Goal: Find specific page/section: Find specific page/section

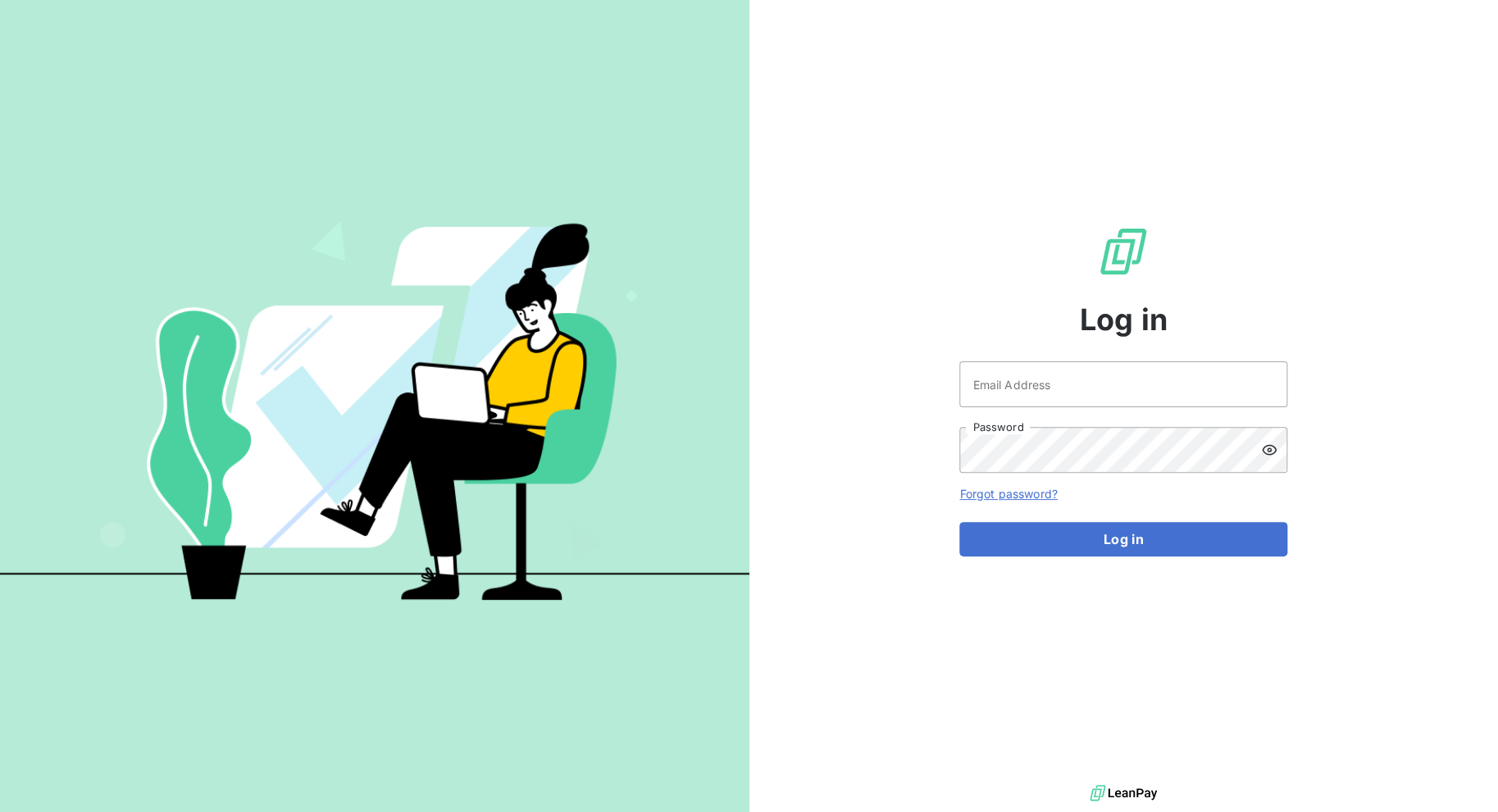
drag, startPoint x: 1122, startPoint y: 407, endPoint x: 1104, endPoint y: 396, distance: 21.1
click at [1122, 406] on div "Email Address Password" at bounding box center [1123, 417] width 328 height 112
drag, startPoint x: 1107, startPoint y: 394, endPoint x: 1106, endPoint y: 386, distance: 8.1
click at [1107, 394] on input "Email Address" at bounding box center [1123, 384] width 328 height 46
type input "billing@slimpay.com"
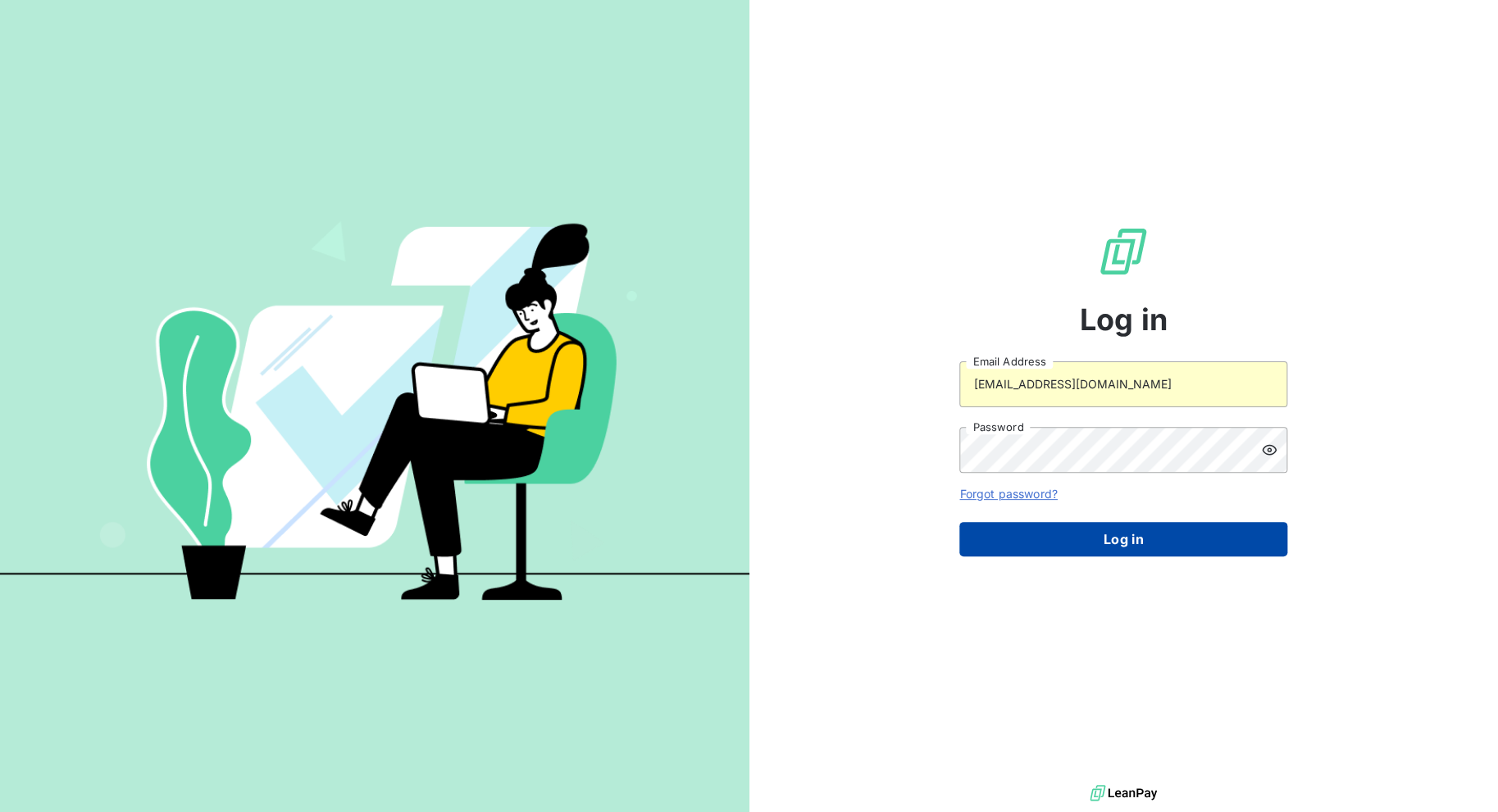
click at [1056, 553] on button "Log in" at bounding box center [1123, 539] width 328 height 35
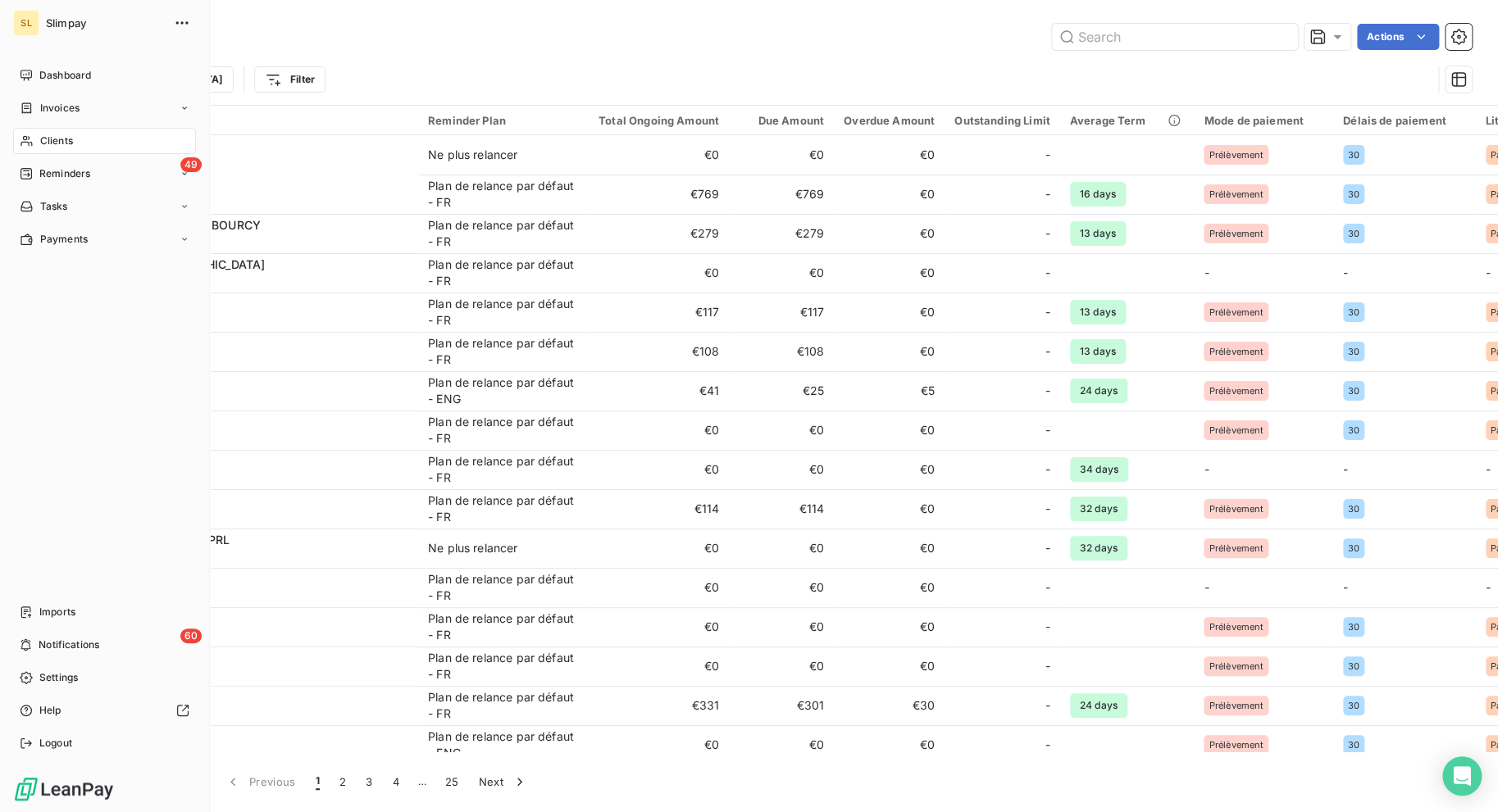
click at [32, 141] on icon at bounding box center [27, 141] width 14 height 13
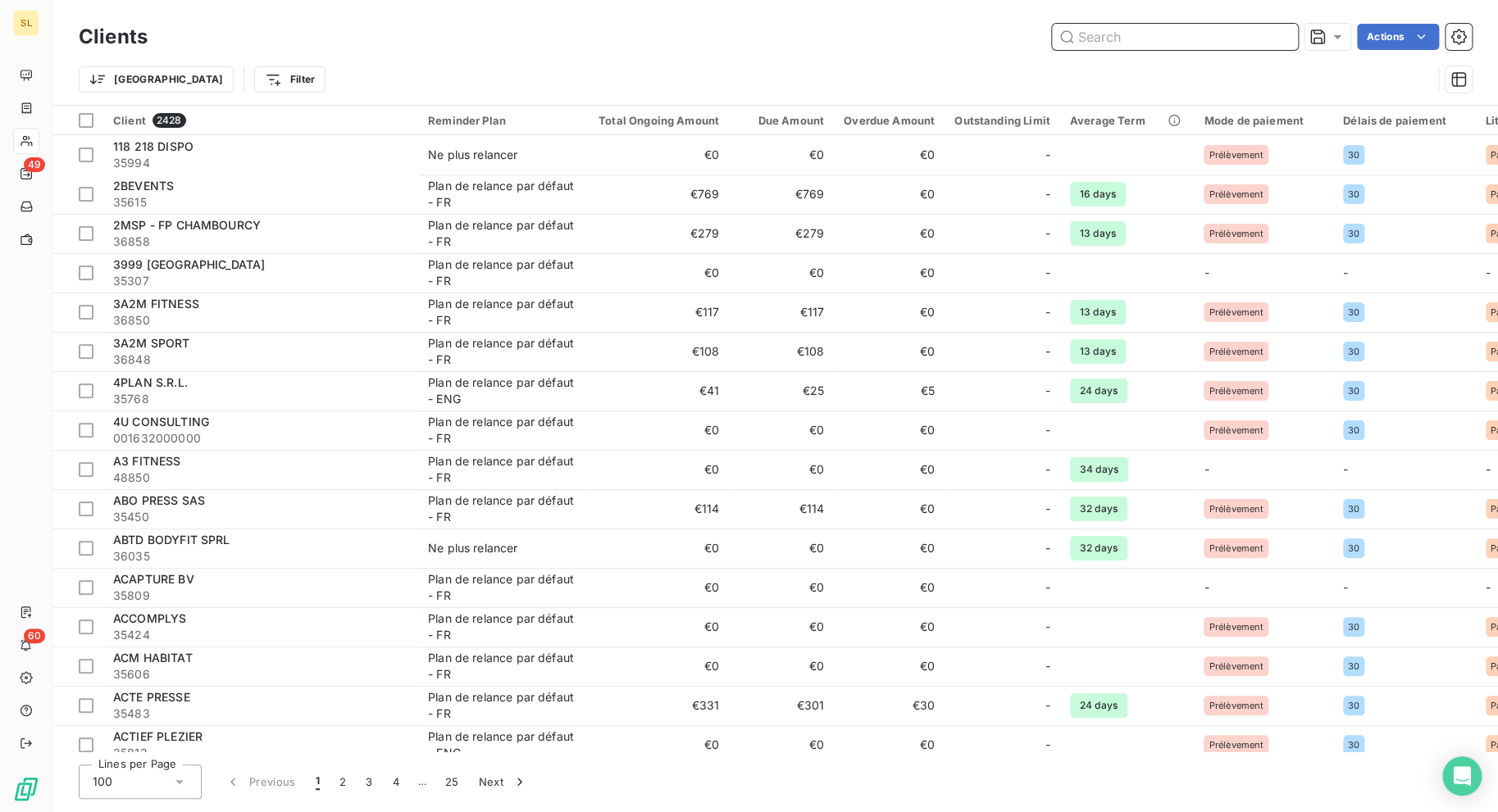
click at [1106, 34] on input "text" at bounding box center [1175, 37] width 246 height 26
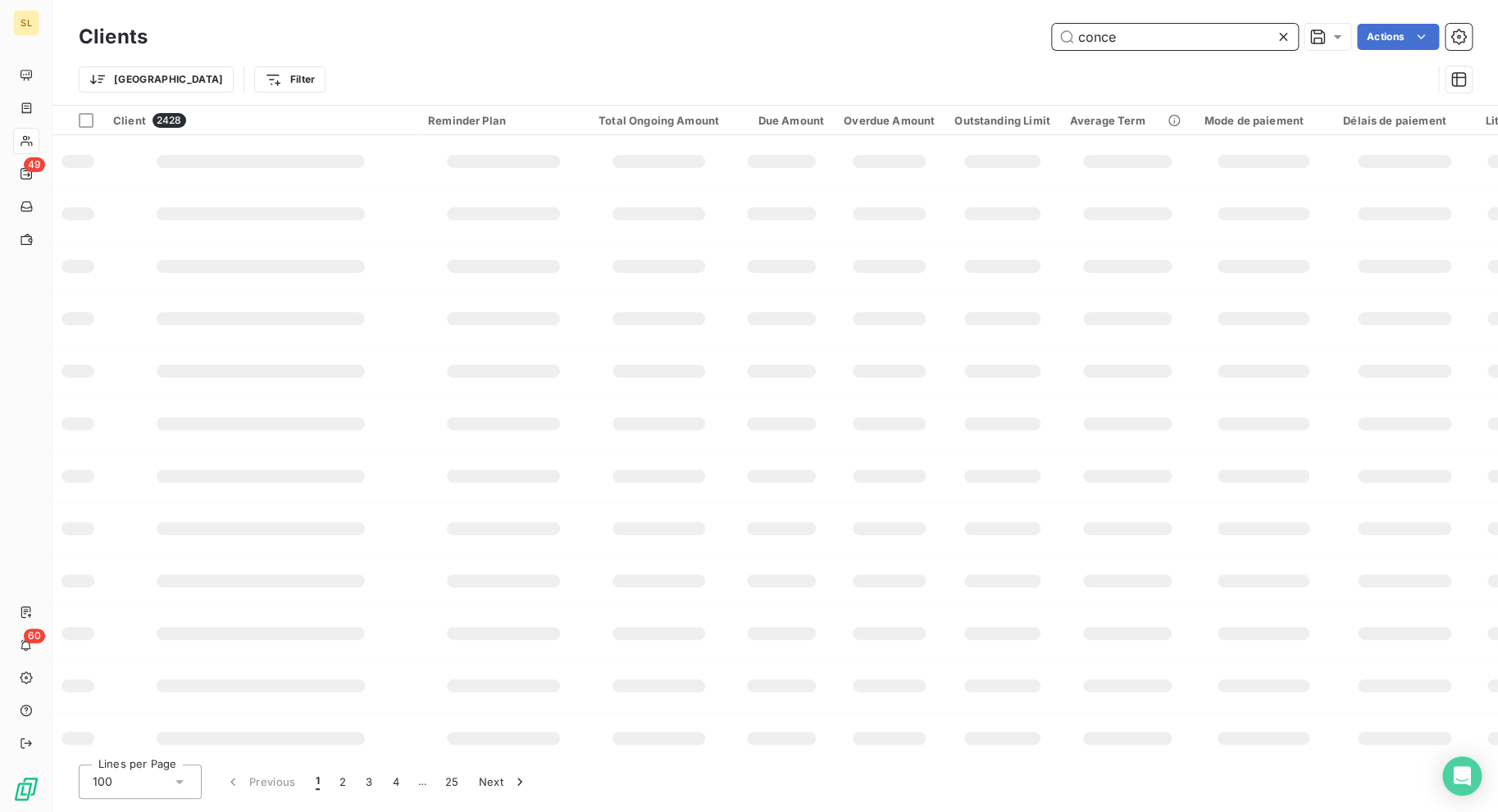
type input "concen"
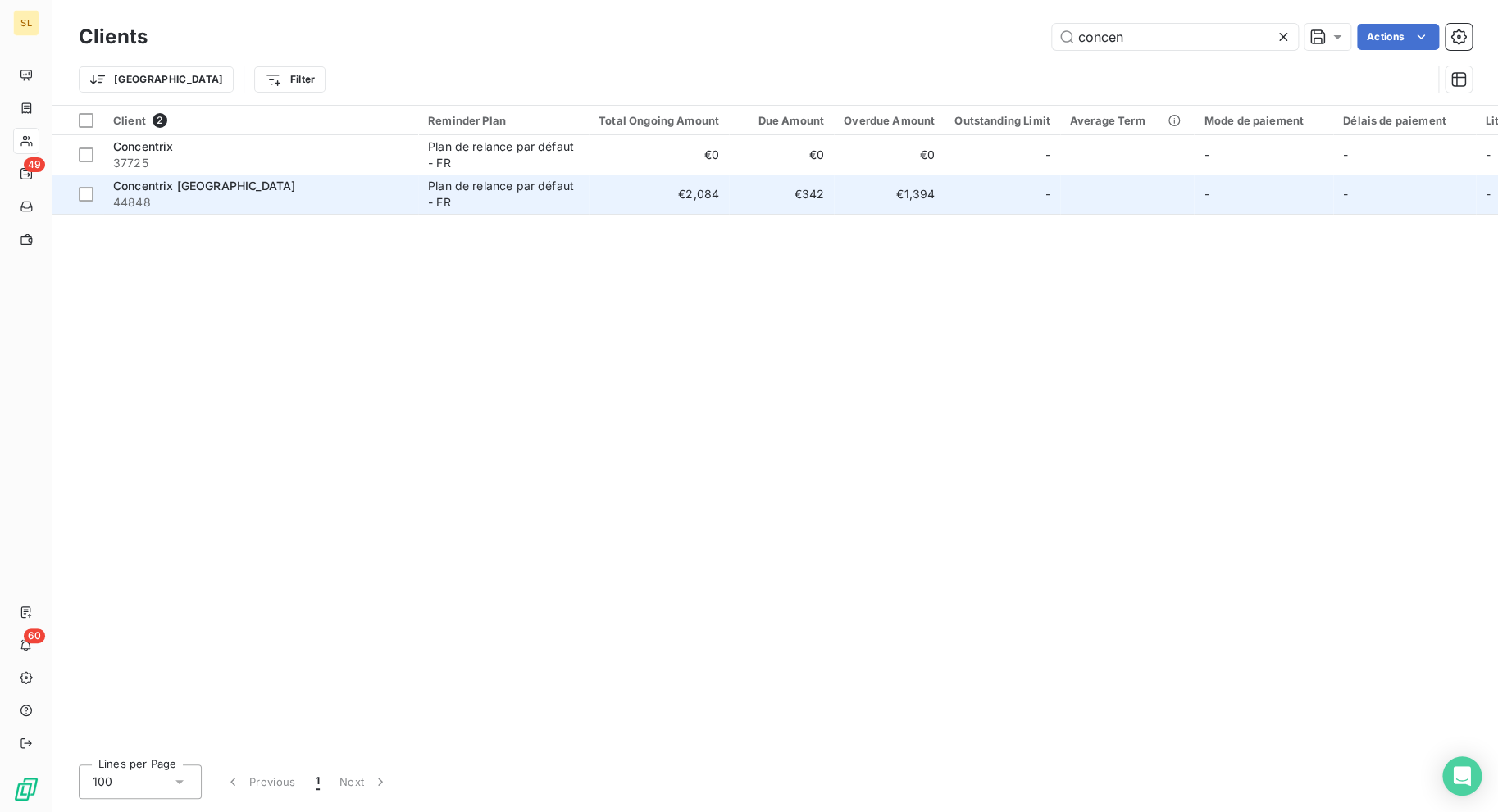
click at [306, 196] on span "44848" at bounding box center [261, 202] width 295 height 17
